Goal: Check status: Check status

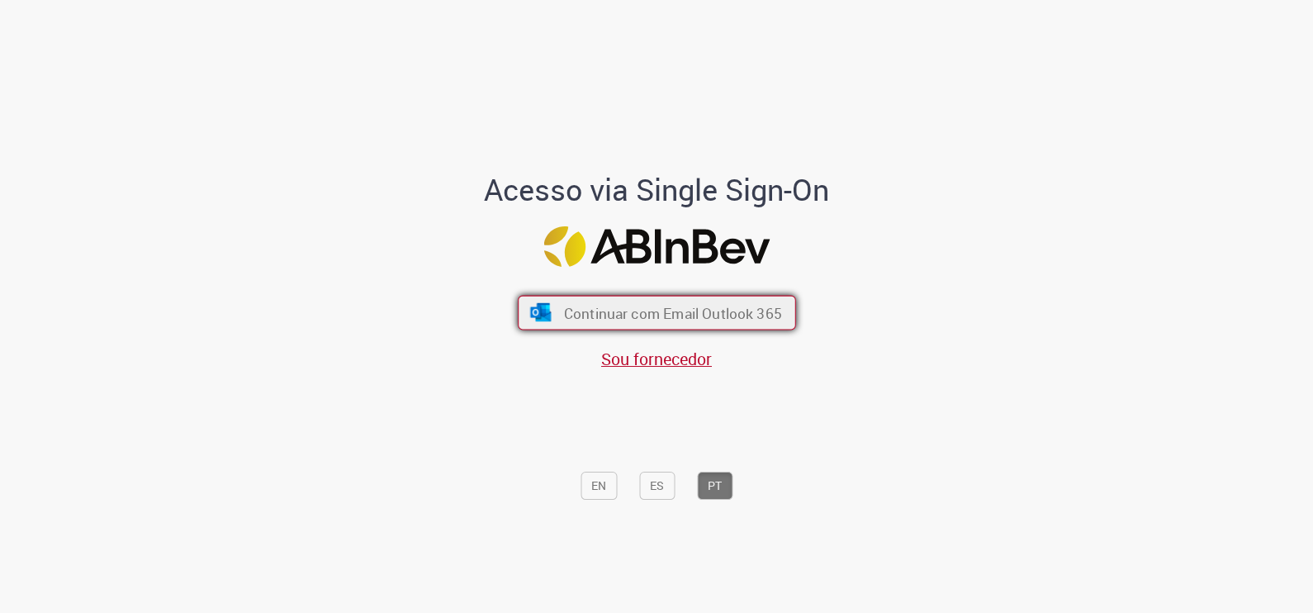
click at [670, 326] on button "Continuar com Email Outlook 365" at bounding box center [657, 313] width 278 height 35
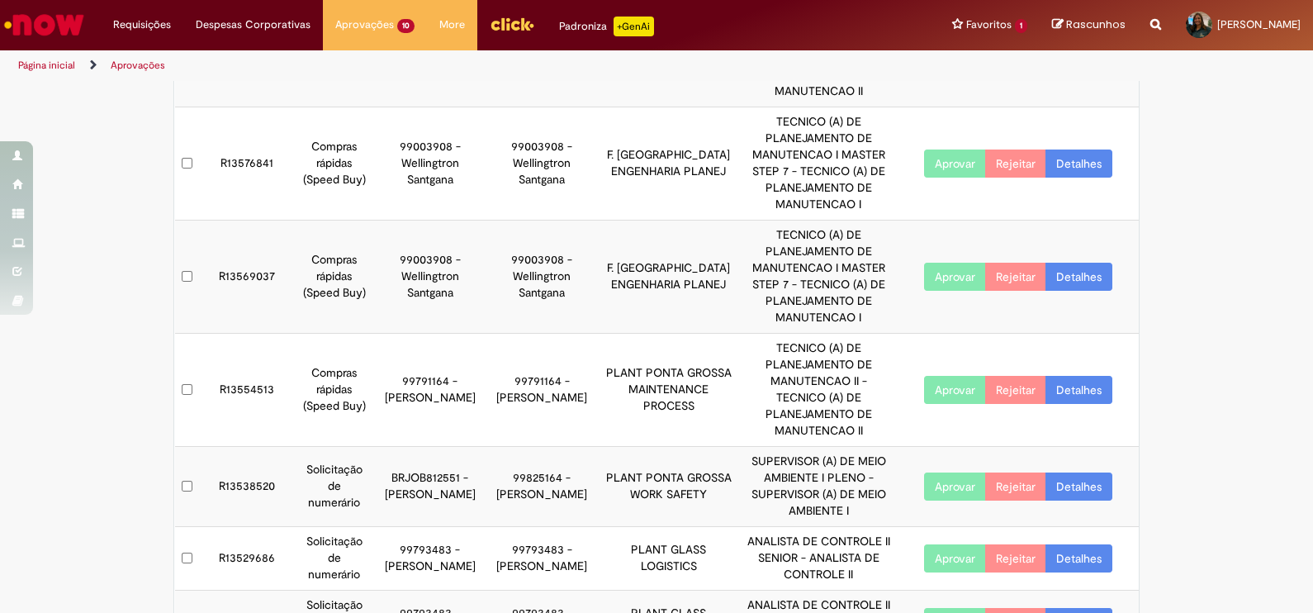
scroll to position [481, 0]
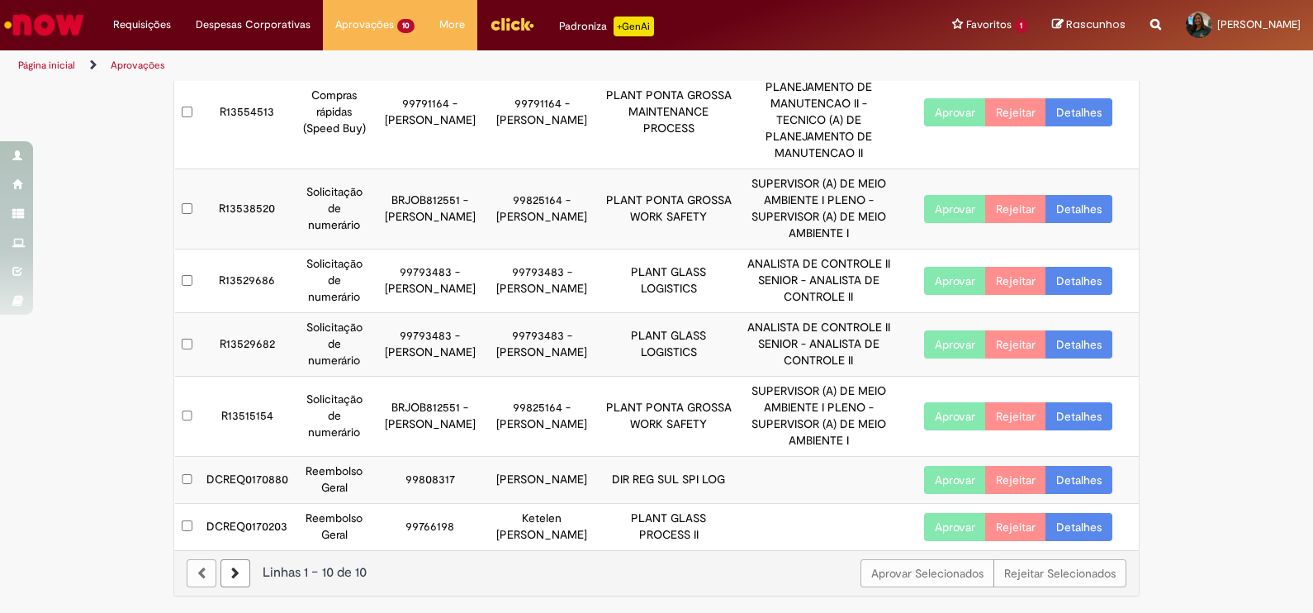
click at [1050, 466] on link "Detalhes" at bounding box center [1079, 480] width 67 height 28
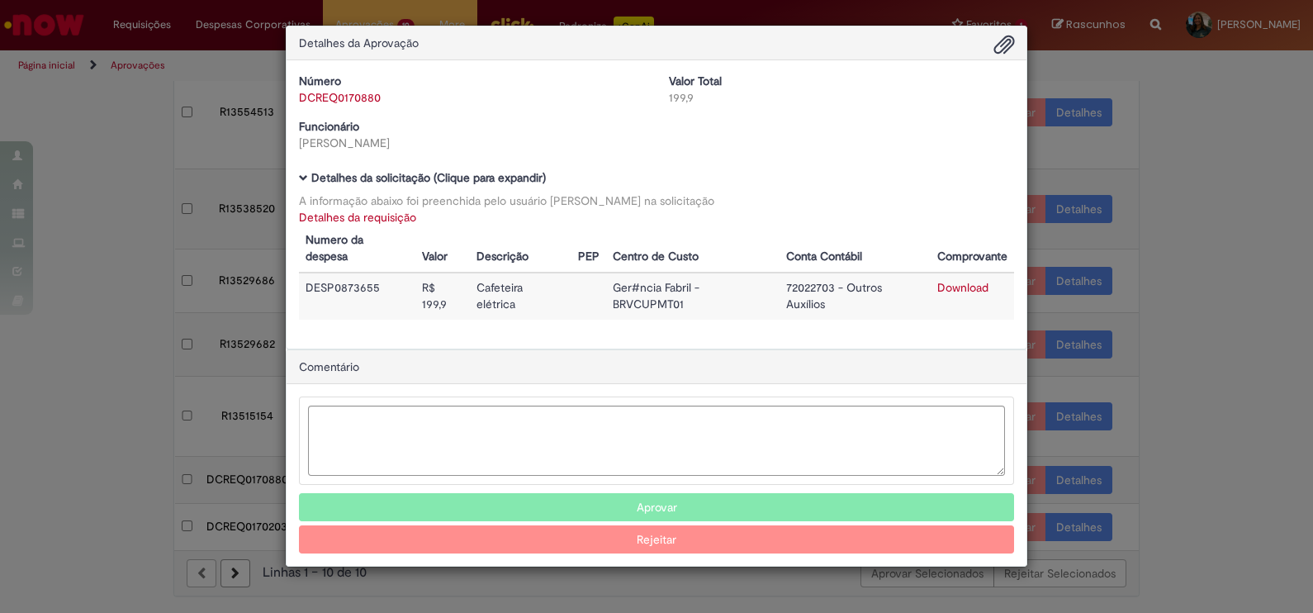
click at [1050, 458] on div "Detalhes da Aprovação Número DCREQ0170880 Valor Total 199,9 Funcionário Felipe …" at bounding box center [656, 306] width 1313 height 613
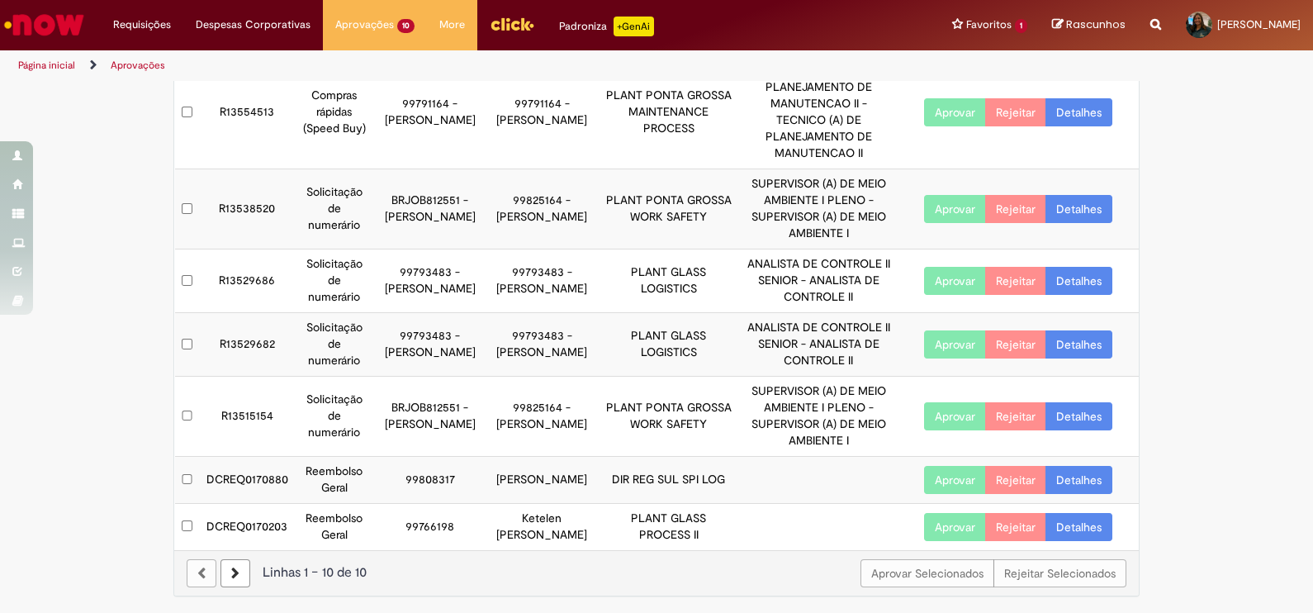
click at [1050, 467] on link "Detalhes" at bounding box center [1079, 480] width 67 height 28
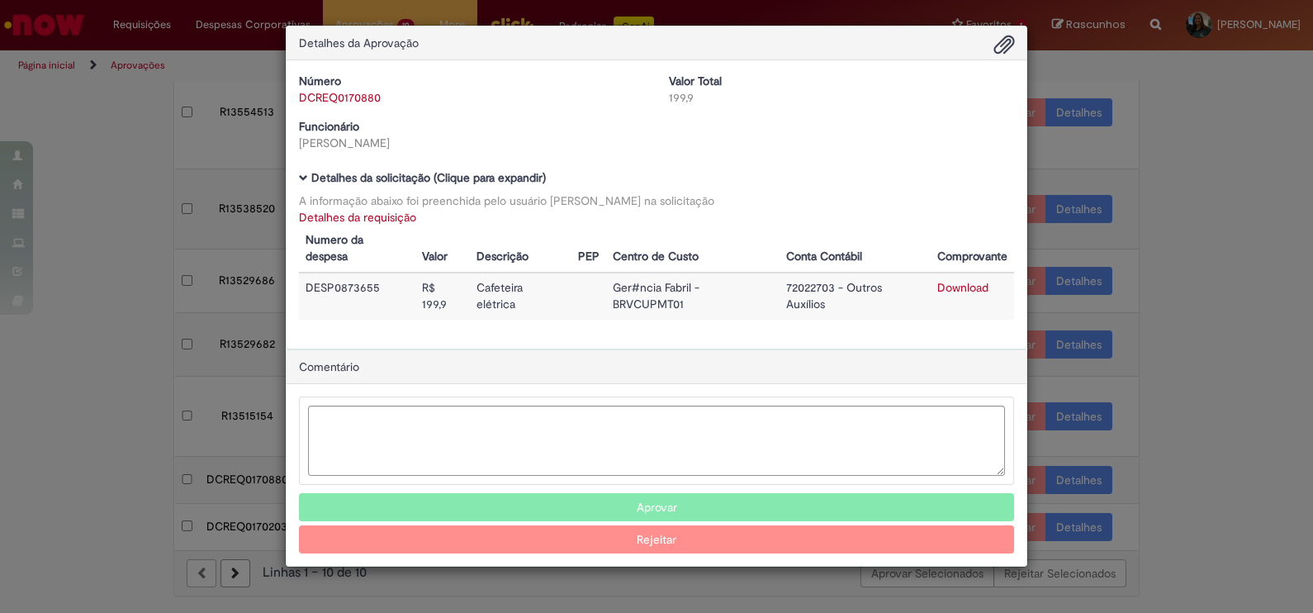
click at [979, 284] on link "Download" at bounding box center [963, 287] width 51 height 15
drag, startPoint x: 844, startPoint y: 286, endPoint x: 873, endPoint y: 313, distance: 39.7
click at [873, 313] on td "72022703 - Outros Auxílios" at bounding box center [855, 296] width 151 height 47
click at [1050, 417] on div "Detalhes da Aprovação Número DCREQ0170880 Valor Total 199,9 Funcionário Felipe …" at bounding box center [656, 306] width 1313 height 613
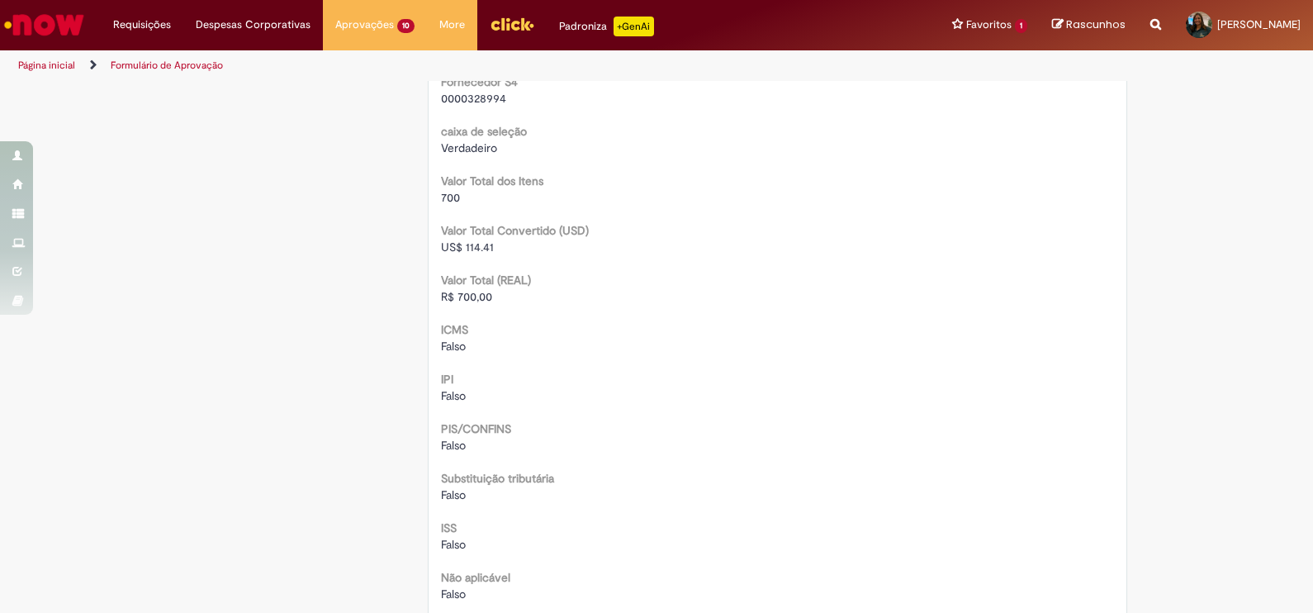
scroll to position [1583, 0]
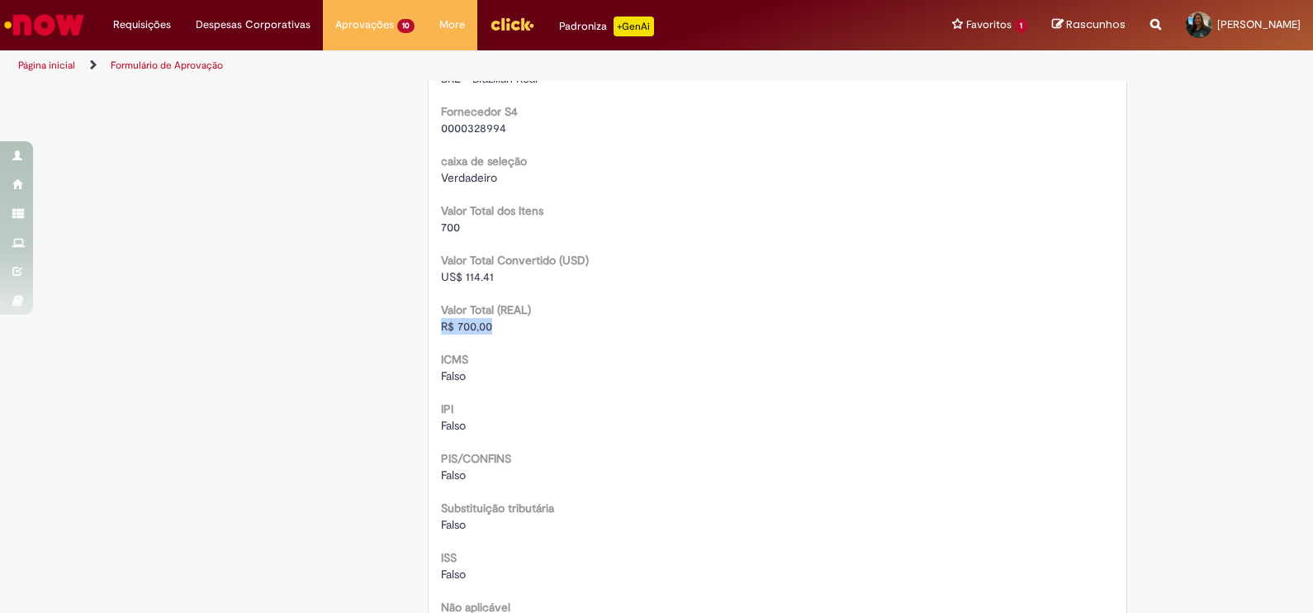
drag, startPoint x: 430, startPoint y: 321, endPoint x: 513, endPoint y: 321, distance: 83.4
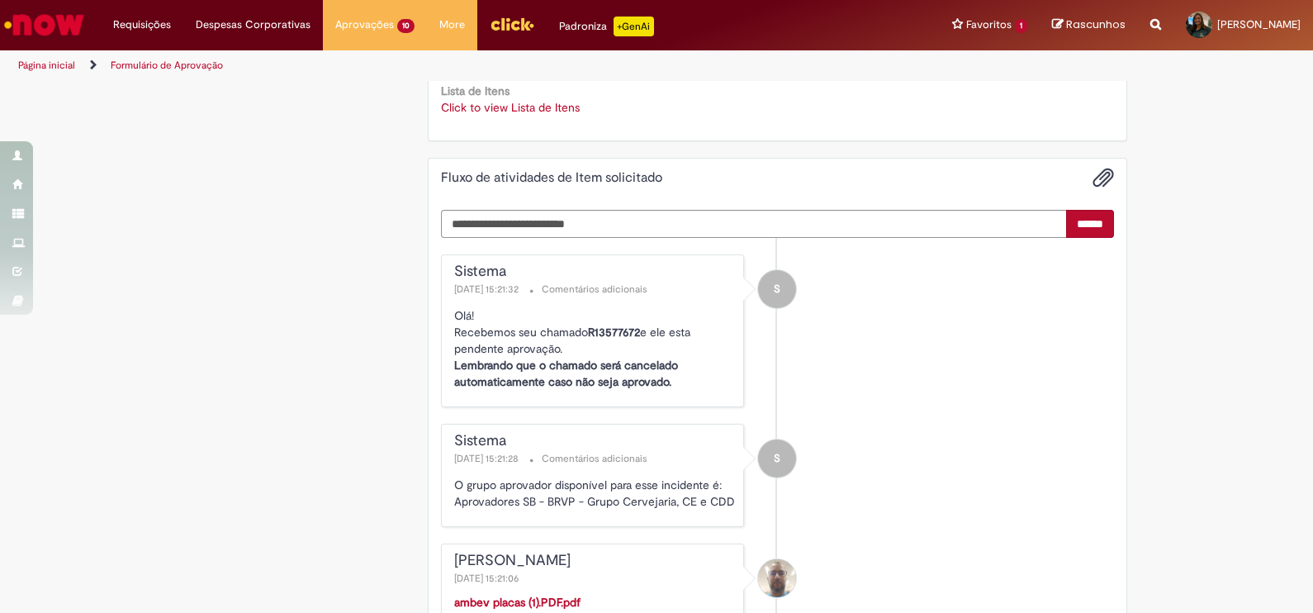
scroll to position [2502, 0]
